Goal: Task Accomplishment & Management: Complete application form

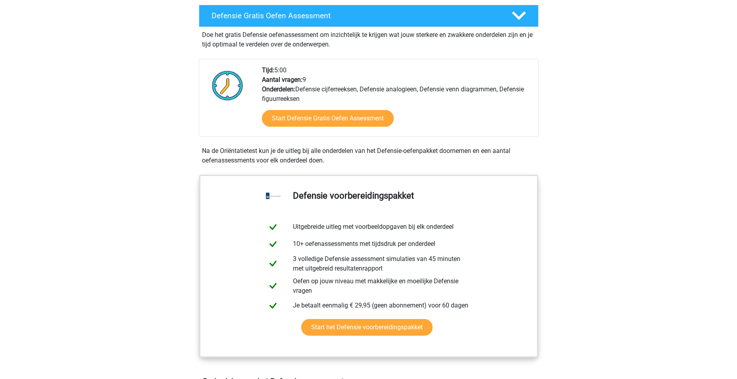
scroll to position [238, 0]
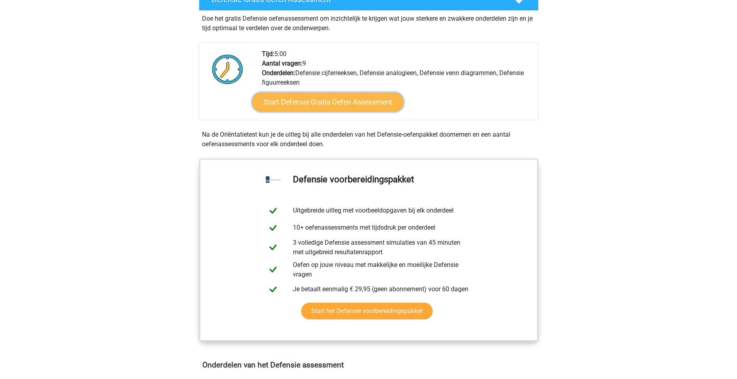
click at [316, 104] on link "Start Defensie Gratis Oefen Assessment" at bounding box center [328, 101] width 152 height 19
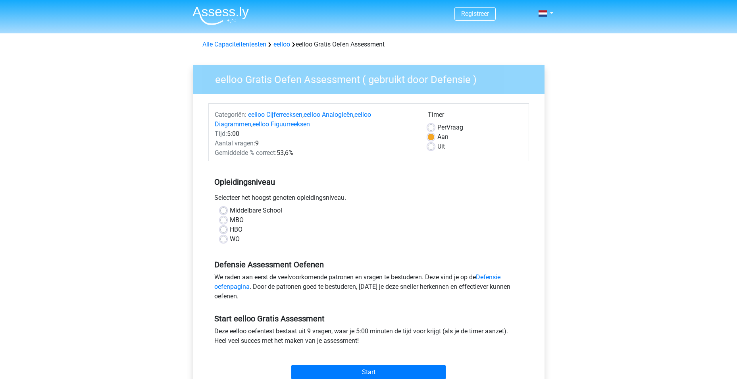
click at [230, 209] on label "Middelbare School" at bounding box center [256, 211] width 52 height 10
click at [222, 209] on input "Middelbare School" at bounding box center [223, 210] width 6 height 8
radio input "true"
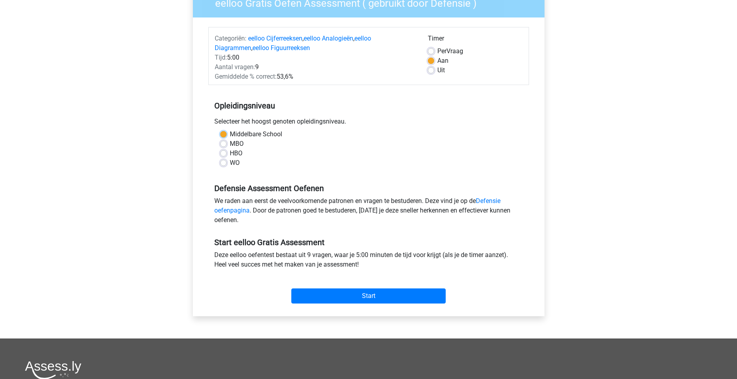
scroll to position [79, 0]
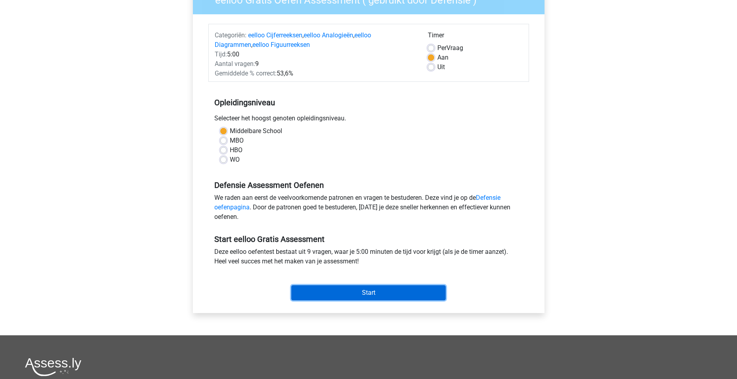
click at [371, 292] on input "Start" at bounding box center [368, 292] width 154 height 15
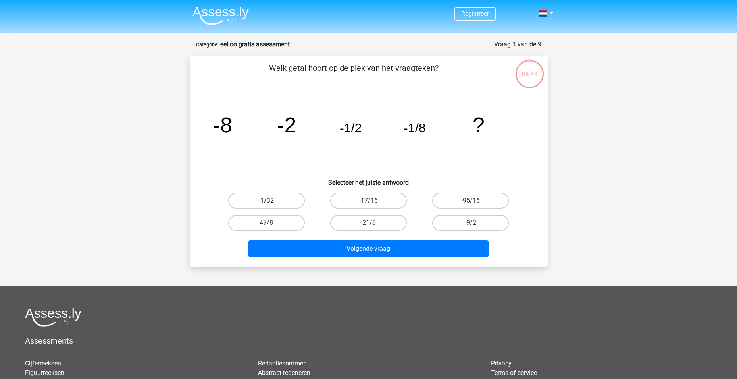
click at [263, 200] on label "-1/32" at bounding box center [266, 200] width 77 height 16
click at [266, 200] on input "-1/32" at bounding box center [268, 202] width 5 height 5
radio input "true"
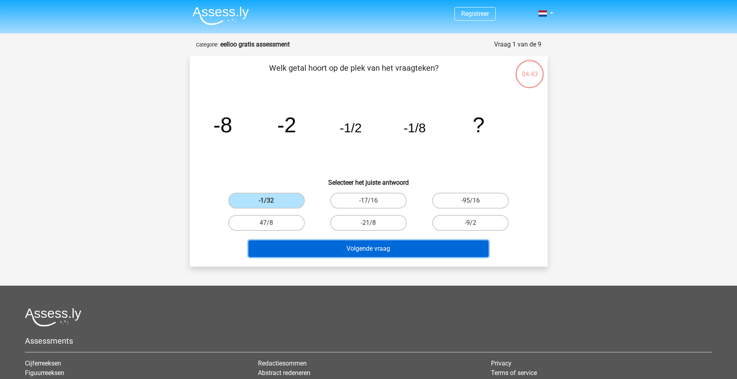
click at [340, 248] on button "Volgende vraag" at bounding box center [368, 248] width 240 height 17
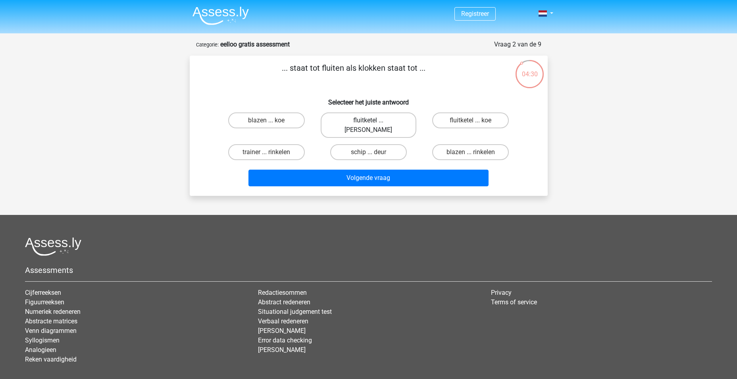
click at [376, 119] on label "fluitketel ... luiden" at bounding box center [369, 124] width 96 height 25
click at [373, 120] on input "fluitketel ... luiden" at bounding box center [370, 122] width 5 height 5
radio input "true"
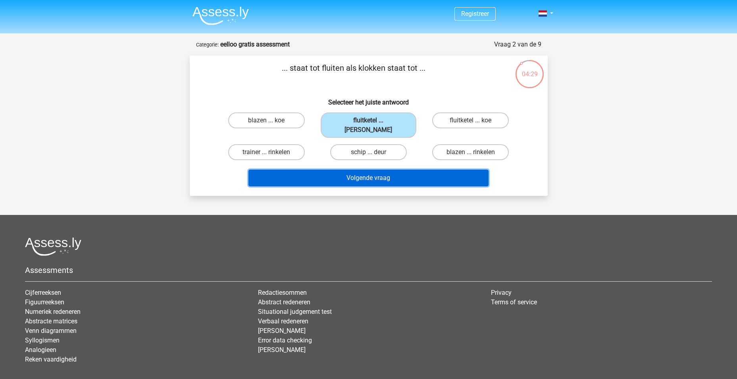
click at [377, 172] on button "Volgende vraag" at bounding box center [368, 177] width 240 height 17
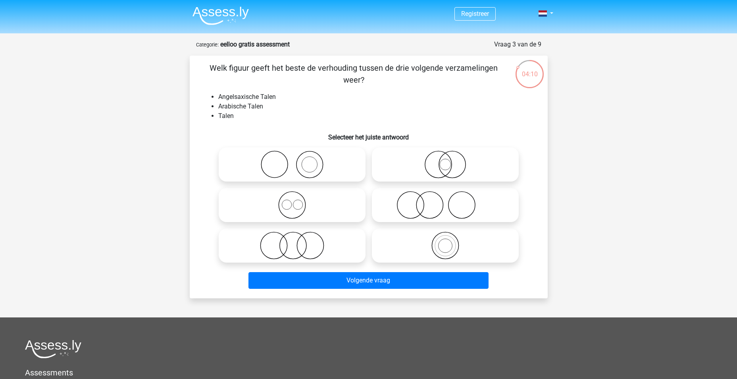
click at [294, 205] on icon at bounding box center [292, 205] width 140 height 28
click at [294, 201] on input "radio" at bounding box center [294, 198] width 5 height 5
radio input "true"
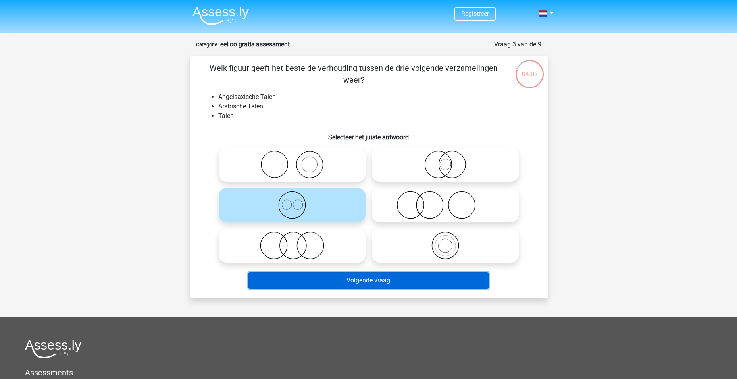
click at [362, 278] on button "Volgende vraag" at bounding box center [368, 280] width 240 height 17
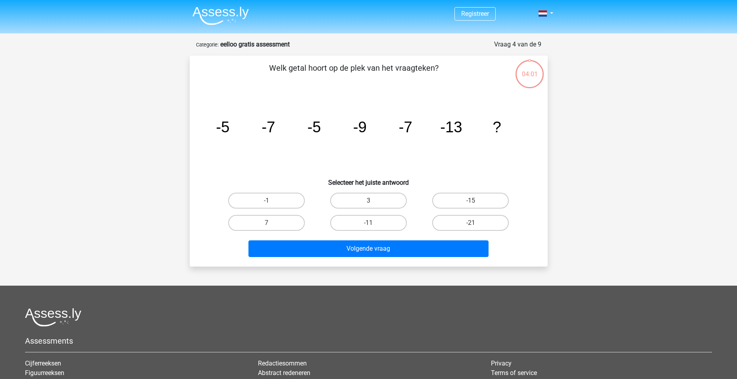
scroll to position [40, 0]
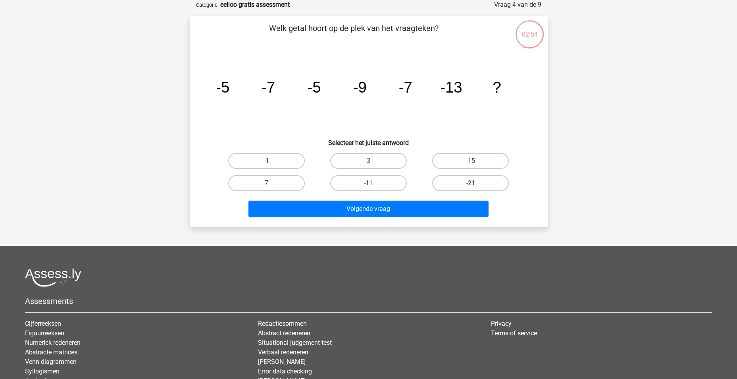
click at [446, 176] on label "-21" at bounding box center [470, 183] width 77 height 16
click at [471, 183] on input "-21" at bounding box center [473, 185] width 5 height 5
radio input "true"
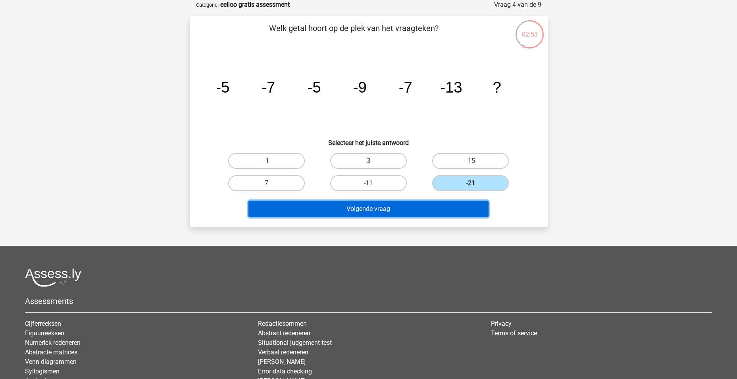
click at [413, 213] on button "Volgende vraag" at bounding box center [368, 208] width 240 height 17
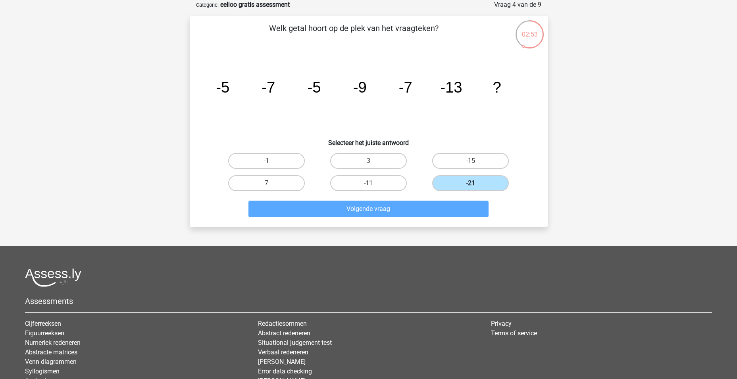
scroll to position [36, 0]
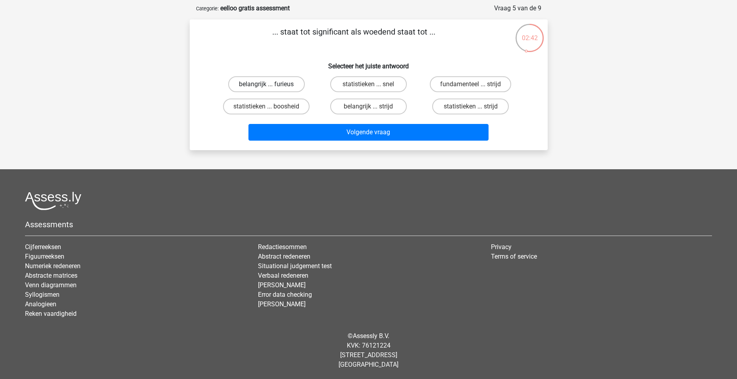
click at [287, 83] on label "belangrijk ... furieus" at bounding box center [266, 84] width 77 height 16
click at [271, 84] on input "belangrijk ... furieus" at bounding box center [268, 86] width 5 height 5
radio input "true"
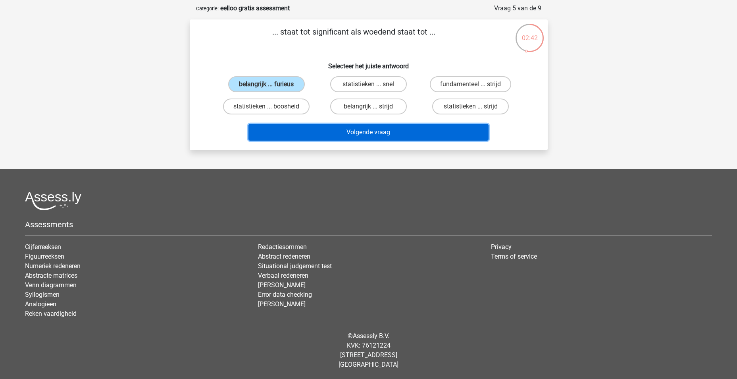
click at [345, 129] on button "Volgende vraag" at bounding box center [368, 132] width 240 height 17
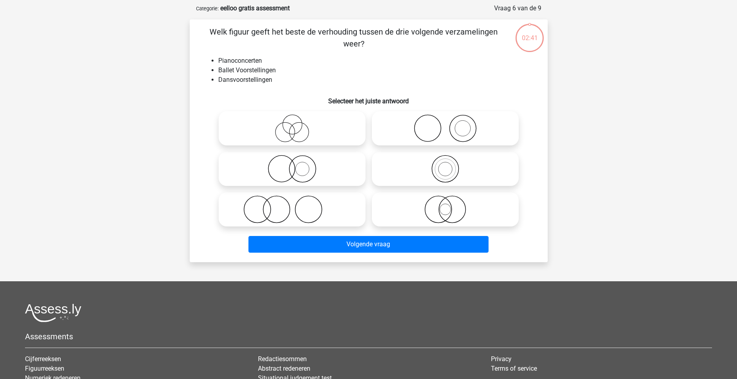
scroll to position [40, 0]
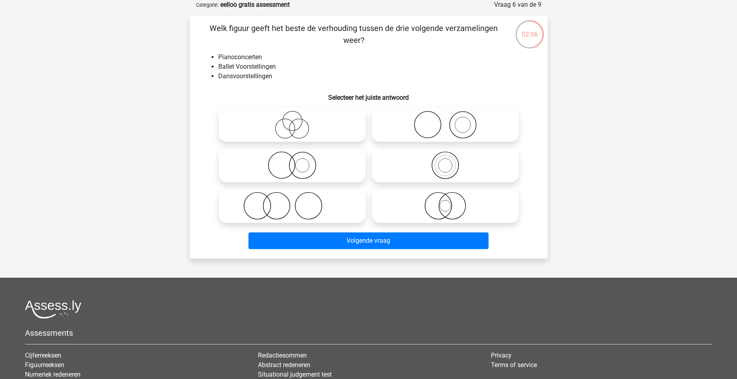
click at [268, 209] on icon at bounding box center [292, 206] width 140 height 28
click at [292, 202] on input "radio" at bounding box center [294, 198] width 5 height 5
radio input "true"
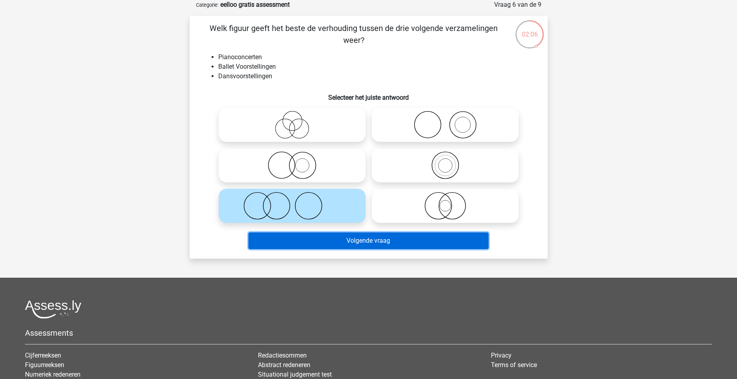
click at [329, 236] on button "Volgende vraag" at bounding box center [368, 240] width 240 height 17
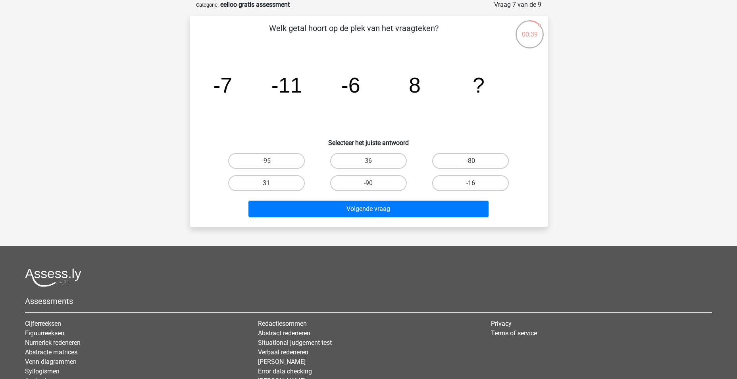
click at [369, 161] on input "36" at bounding box center [370, 163] width 5 height 5
radio input "true"
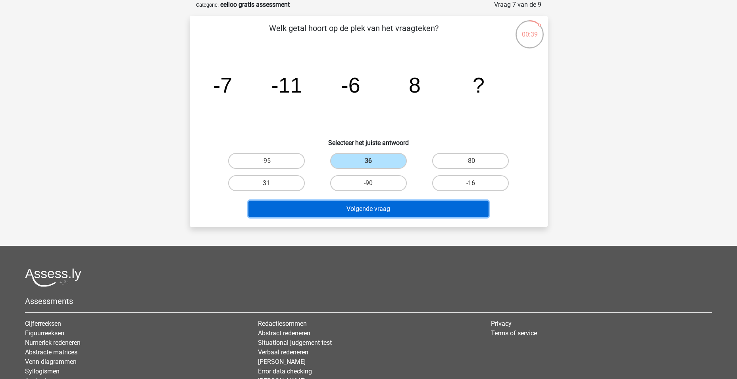
click at [392, 211] on button "Volgende vraag" at bounding box center [368, 208] width 240 height 17
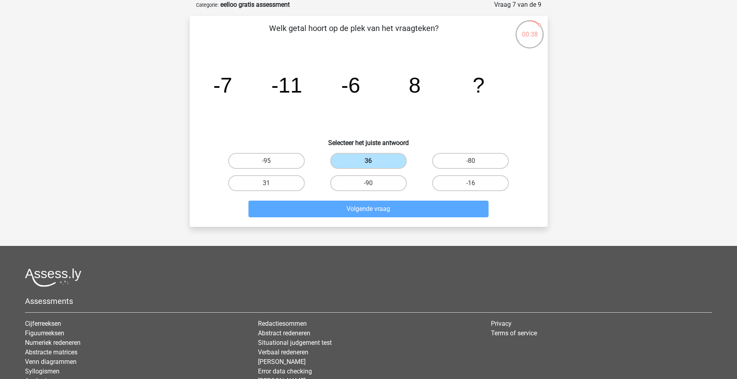
scroll to position [36, 0]
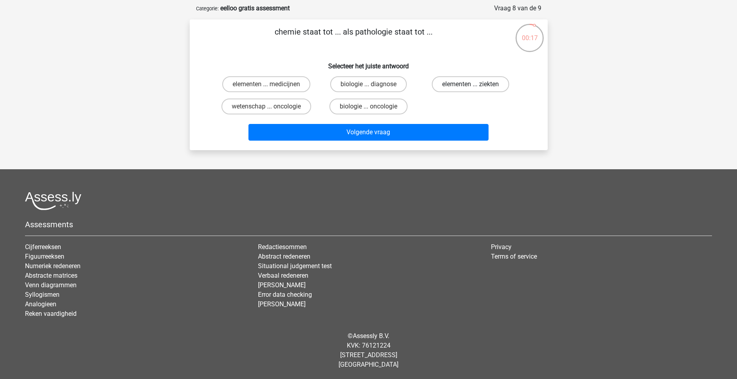
click at [452, 86] on label "elementen ... ziekten" at bounding box center [470, 84] width 77 height 16
click at [471, 86] on input "elementen ... ziekten" at bounding box center [473, 86] width 5 height 5
radio input "true"
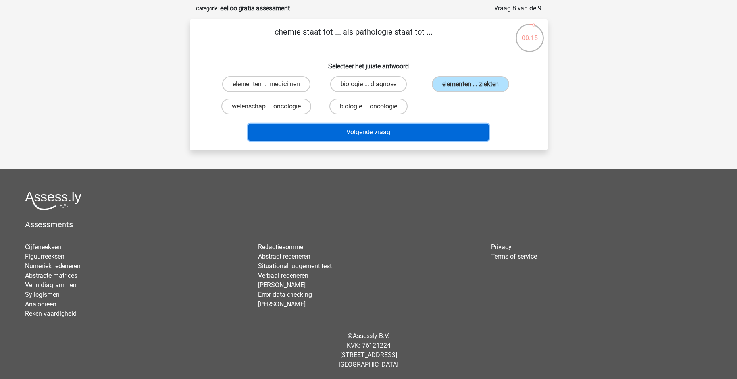
click at [390, 133] on button "Volgende vraag" at bounding box center [368, 132] width 240 height 17
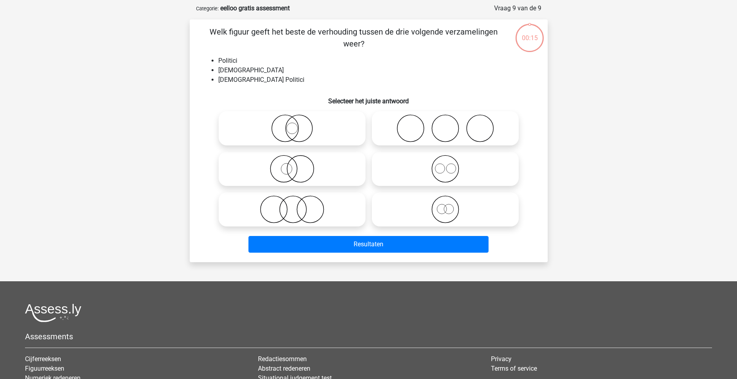
scroll to position [40, 0]
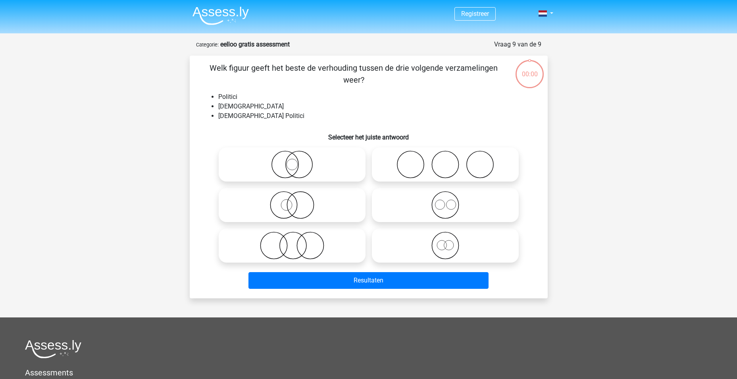
scroll to position [40, 0]
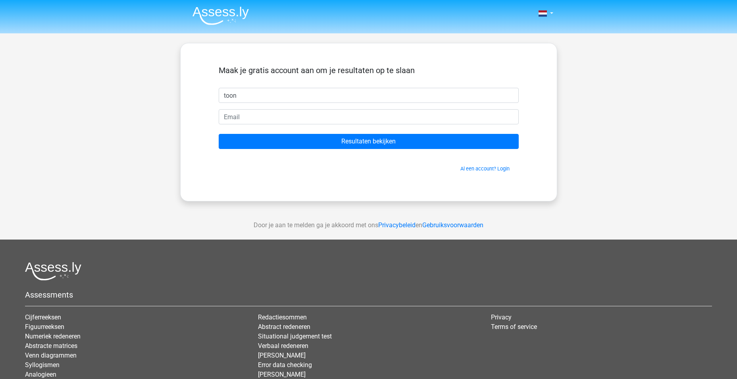
type input "toon"
click at [264, 126] on form "Maak je gratis account aan om je resultaten op te slaan toon Resultaten bekijke…" at bounding box center [369, 118] width 300 height 107
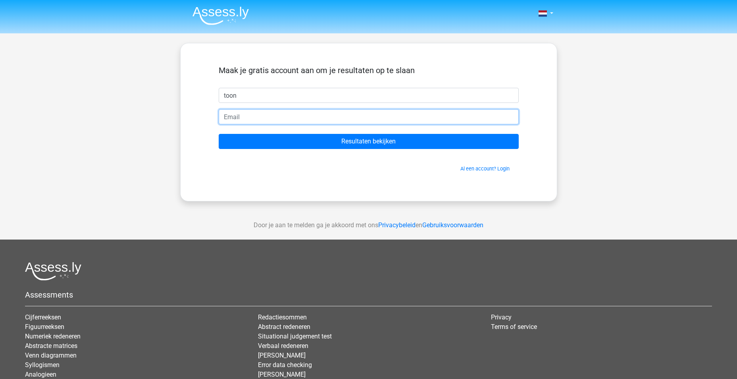
click at [265, 121] on input "email" at bounding box center [369, 116] width 300 height 15
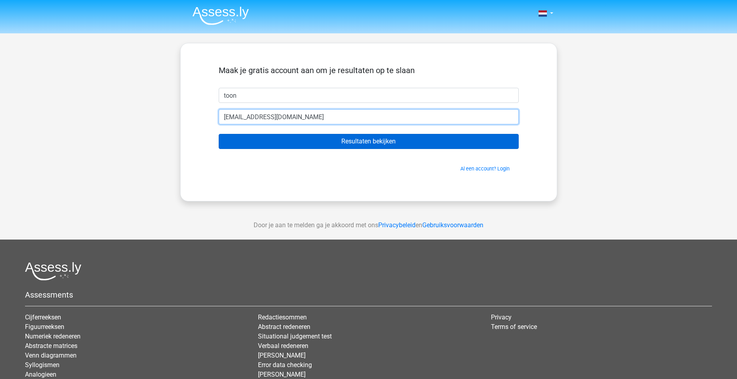
type input "[EMAIL_ADDRESS][DOMAIN_NAME]"
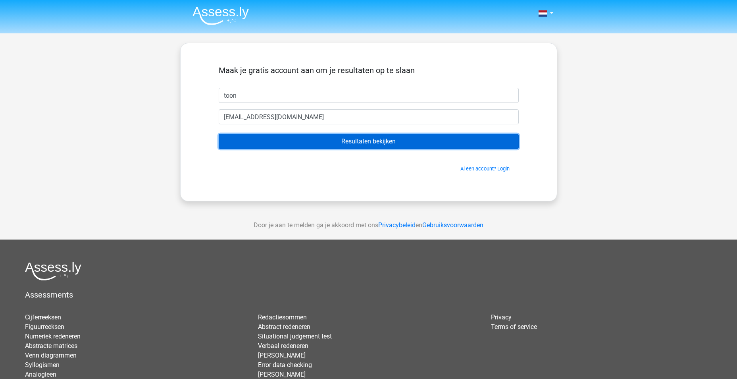
click at [295, 142] on input "Resultaten bekijken" at bounding box center [369, 141] width 300 height 15
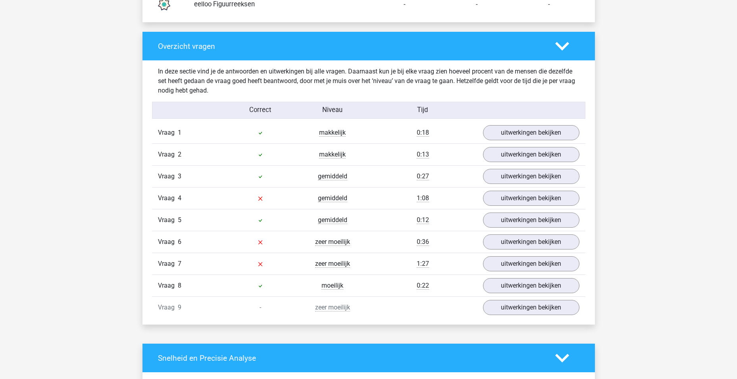
scroll to position [794, 0]
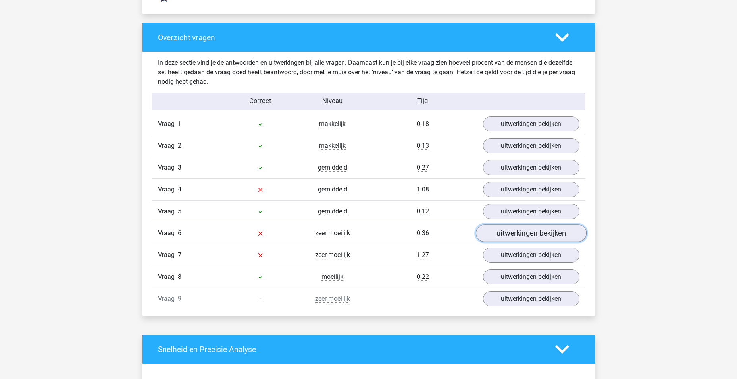
click at [510, 236] on link "uitwerkingen bekijken" at bounding box center [530, 232] width 111 height 17
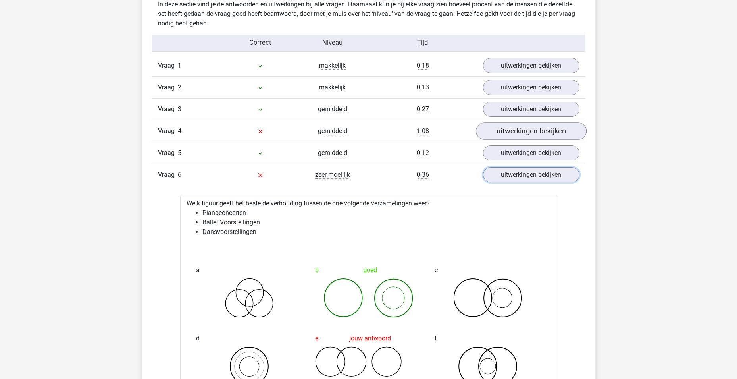
scroll to position [833, 0]
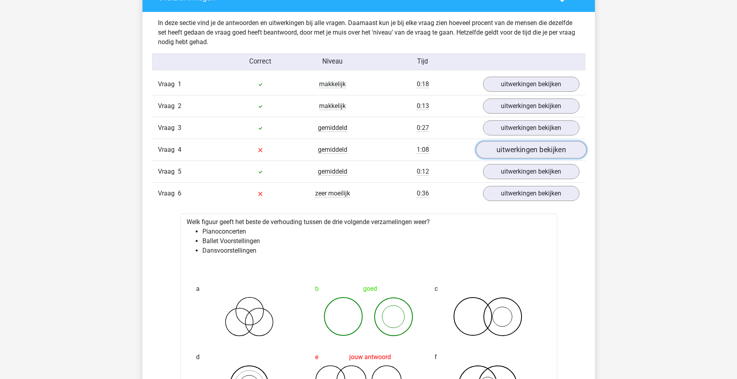
click at [507, 148] on link "uitwerkingen bekijken" at bounding box center [530, 149] width 111 height 17
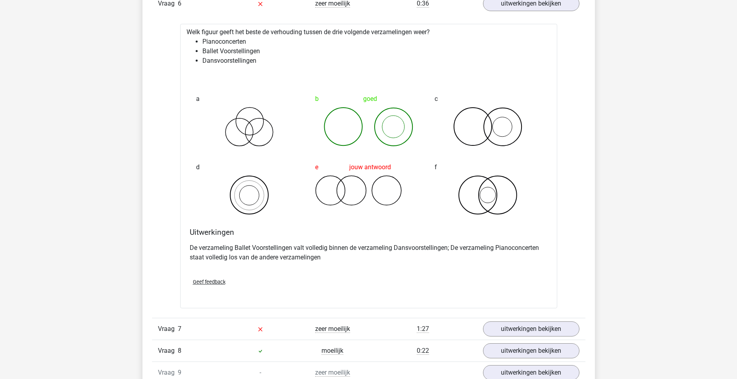
scroll to position [1587, 0]
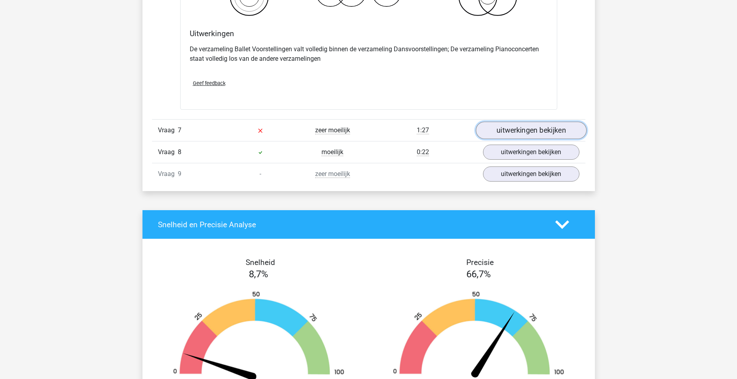
click at [501, 127] on link "uitwerkingen bekijken" at bounding box center [530, 129] width 111 height 17
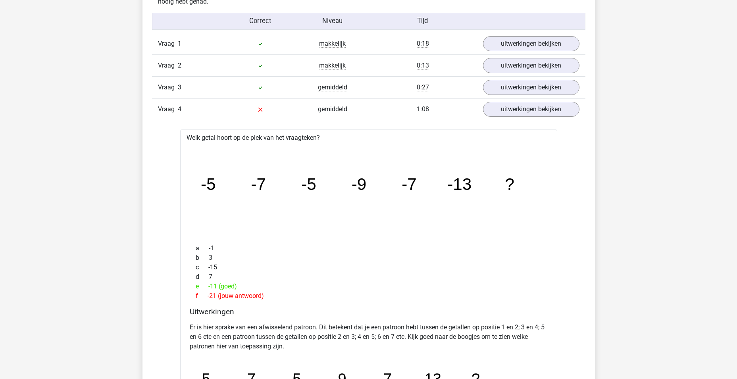
scroll to position [794, 0]
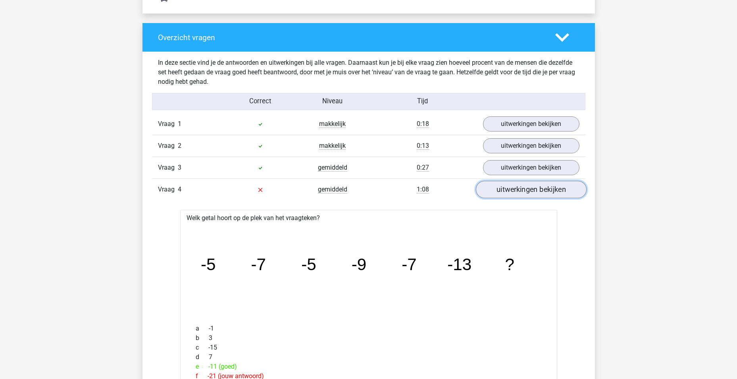
click at [524, 190] on link "uitwerkingen bekijken" at bounding box center [530, 189] width 111 height 17
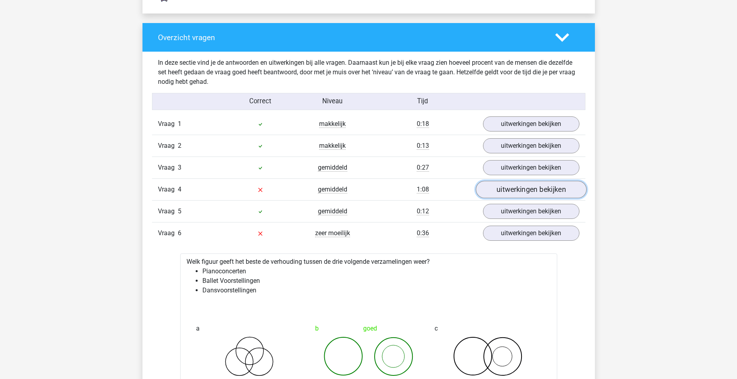
click at [503, 189] on link "uitwerkingen bekijken" at bounding box center [530, 189] width 111 height 17
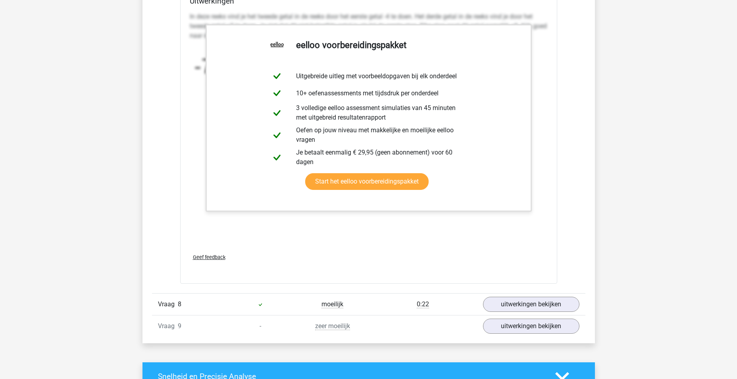
scroll to position [1944, 0]
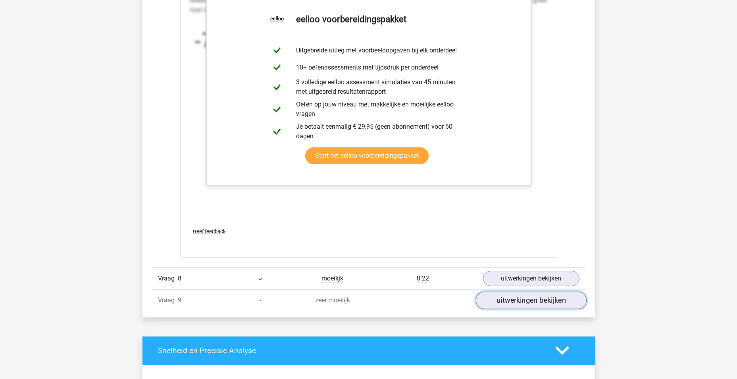
click at [519, 301] on link "uitwerkingen bekijken" at bounding box center [530, 299] width 111 height 17
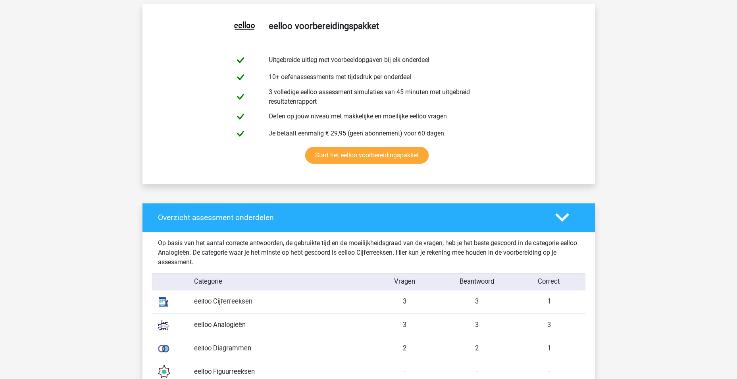
scroll to position [357, 0]
